Goal: Task Accomplishment & Management: Manage account settings

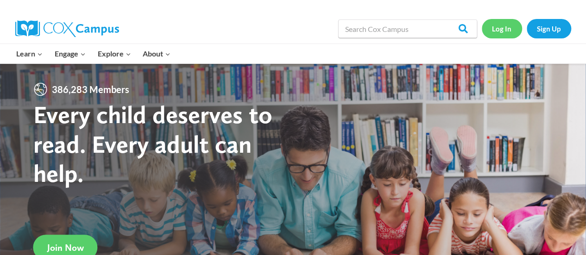
click at [503, 27] on link "Log In" at bounding box center [502, 28] width 40 height 19
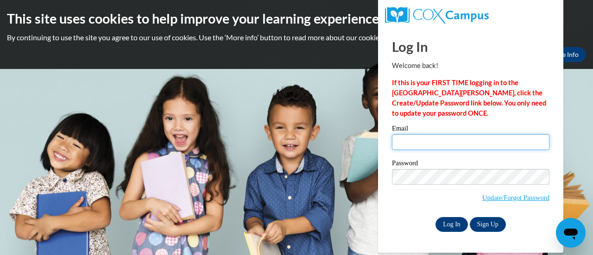
type input "vickycuellar69@hotmail.com"
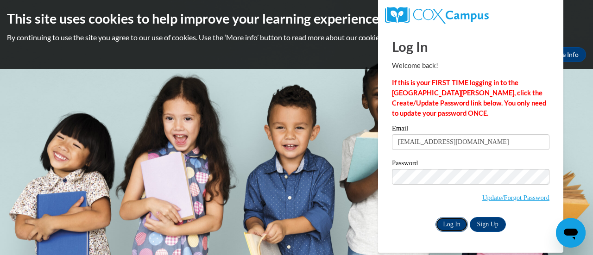
click at [452, 223] on input "Log In" at bounding box center [451, 224] width 32 height 15
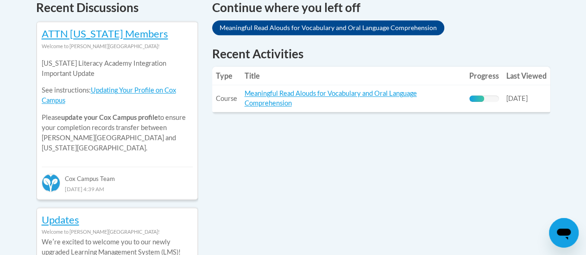
scroll to position [424, 0]
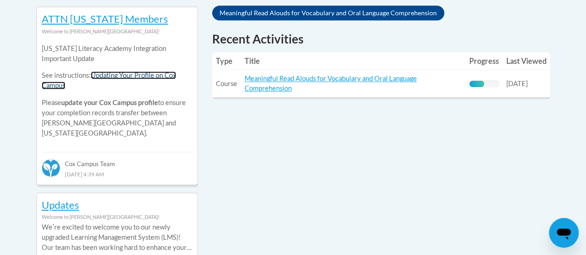
click at [141, 76] on link "Updating Your Profile on Cox Campus" at bounding box center [109, 80] width 134 height 18
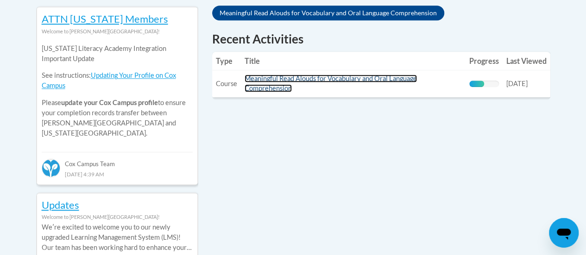
click at [304, 77] on link "Meaningful Read Alouds for Vocabulary and Oral Language Comprehension" at bounding box center [330, 84] width 172 height 18
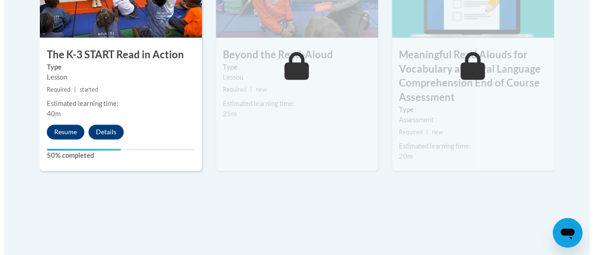
scroll to position [634, 0]
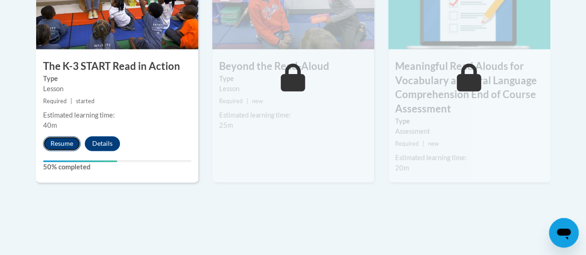
click at [69, 144] on button "Resume" at bounding box center [62, 143] width 38 height 15
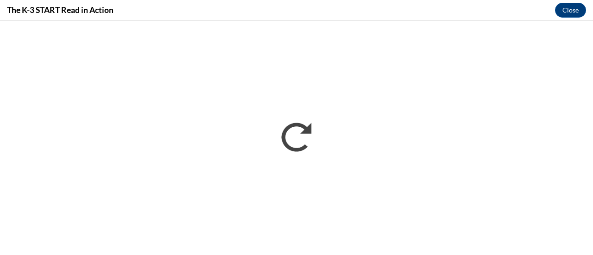
scroll to position [0, 0]
